Goal: Task Accomplishment & Management: Complete application form

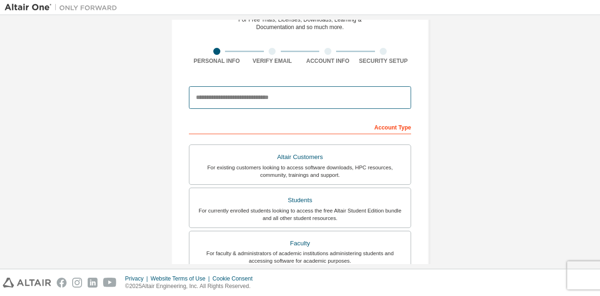
click at [305, 99] on input "email" at bounding box center [300, 97] width 222 height 22
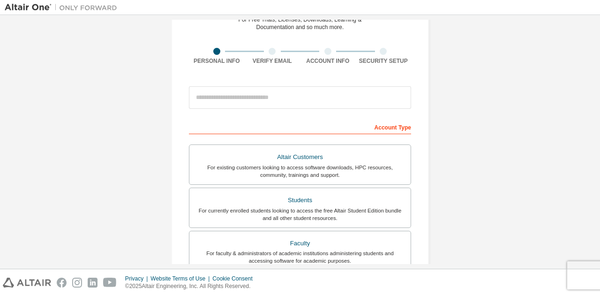
click at [385, 126] on div "Account Type" at bounding box center [300, 126] width 222 height 15
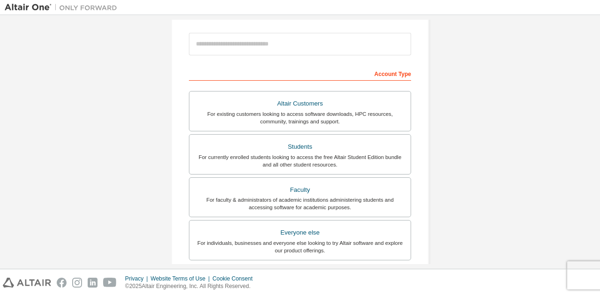
scroll to position [129, 0]
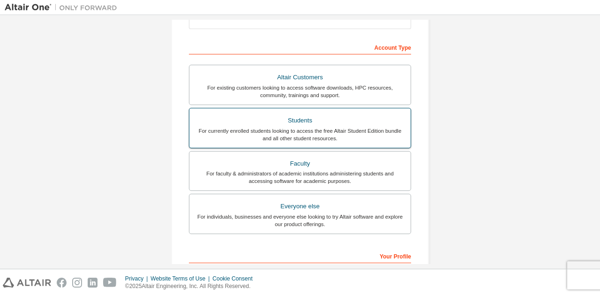
click at [353, 133] on div "For currently enrolled students looking to access the free Altair Student Editi…" at bounding box center [300, 134] width 210 height 15
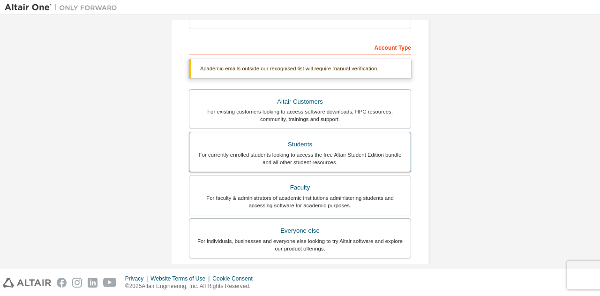
scroll to position [78, 0]
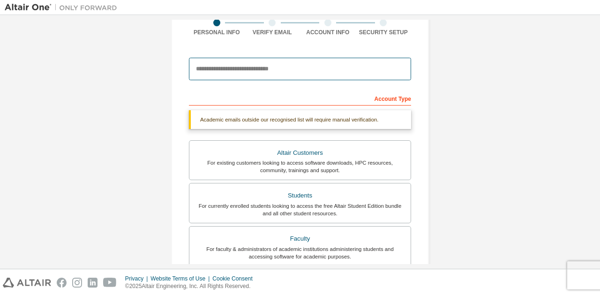
click at [295, 72] on input "email" at bounding box center [300, 69] width 222 height 22
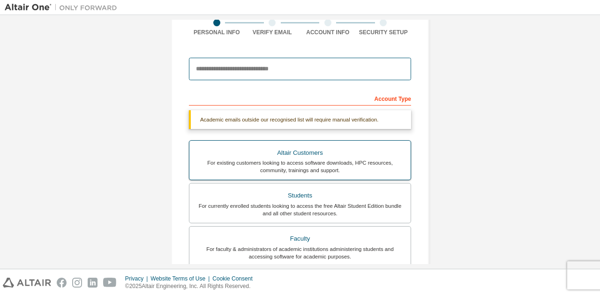
scroll to position [131, 0]
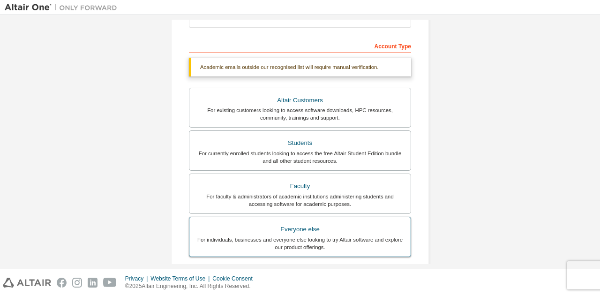
click at [386, 231] on div "Everyone else" at bounding box center [300, 229] width 210 height 13
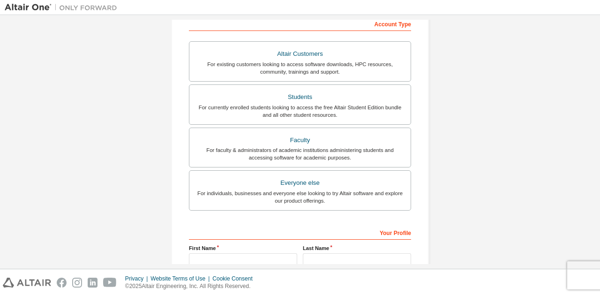
scroll to position [154, 0]
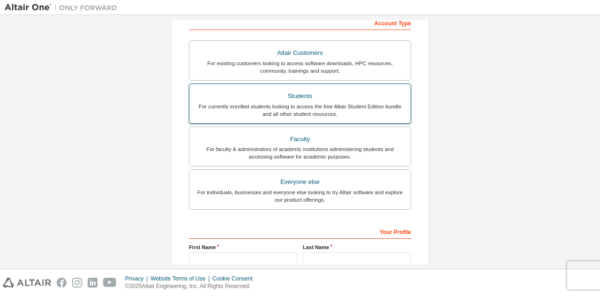
click at [356, 104] on div "For currently enrolled students looking to access the free Altair Student Editi…" at bounding box center [300, 110] width 210 height 15
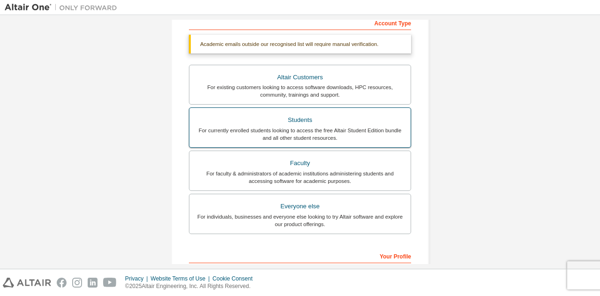
scroll to position [52, 0]
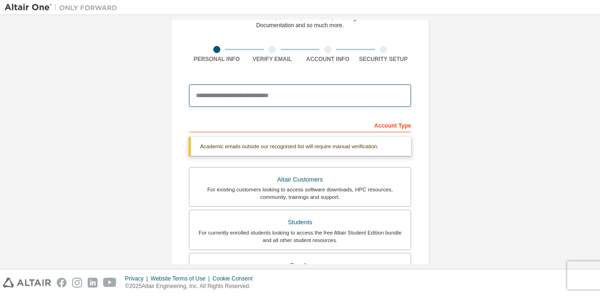
click at [288, 97] on input "email" at bounding box center [300, 95] width 222 height 22
click at [267, 100] on input "email" at bounding box center [300, 95] width 222 height 22
